Goal: Transaction & Acquisition: Purchase product/service

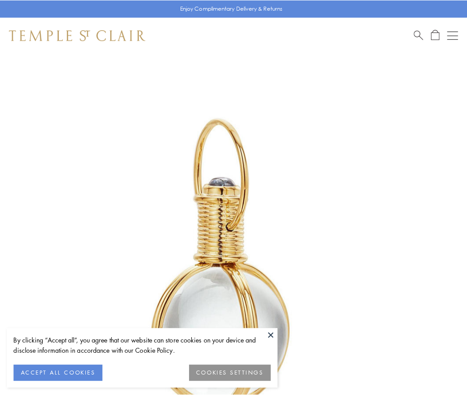
scroll to position [232, 0]
